Goal: Task Accomplishment & Management: Use online tool/utility

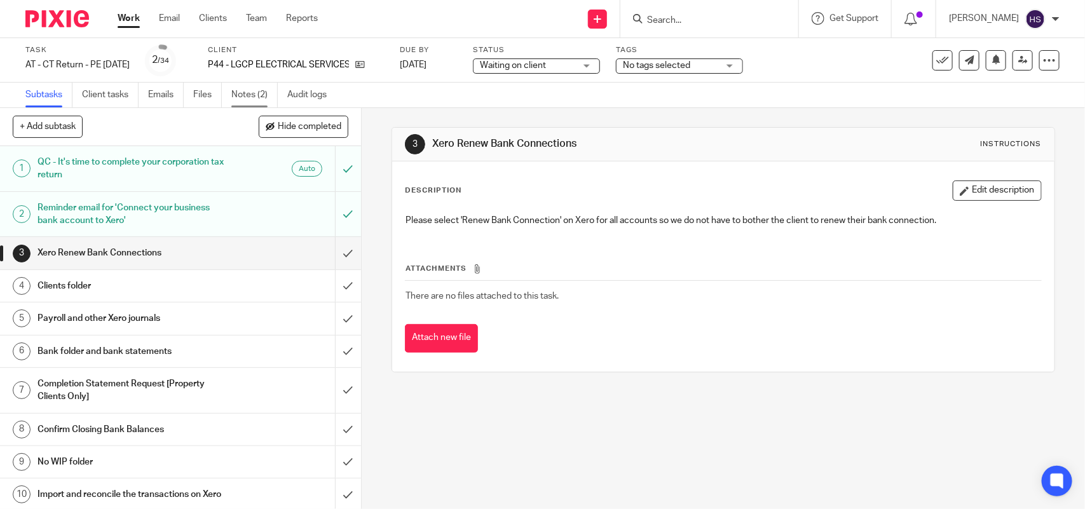
click at [239, 90] on link "Notes (2)" at bounding box center [254, 95] width 46 height 25
